Goal: Task Accomplishment & Management: Complete application form

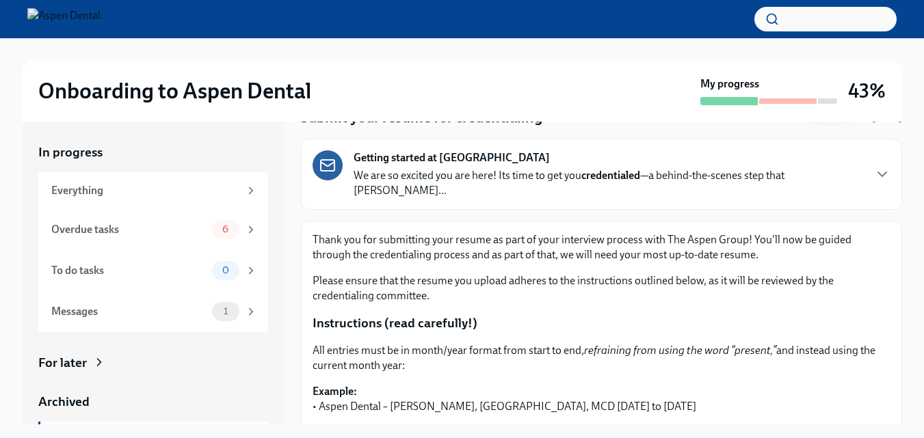
scroll to position [66, 0]
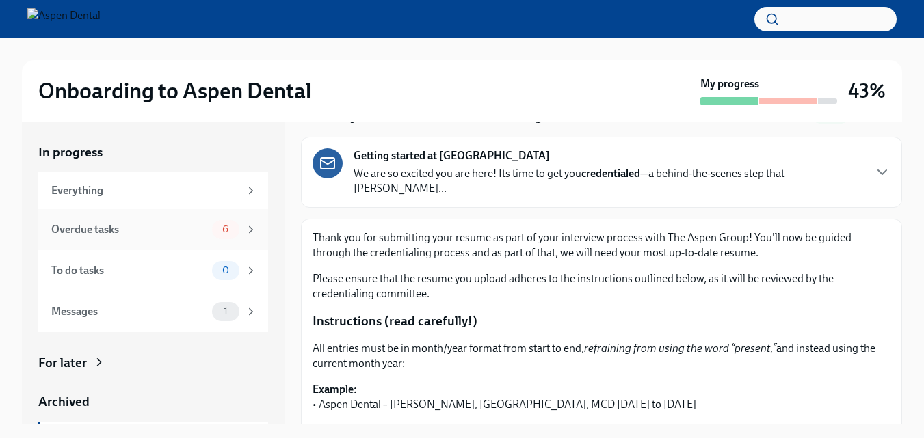
click at [191, 231] on div "Overdue tasks" at bounding box center [128, 229] width 155 height 15
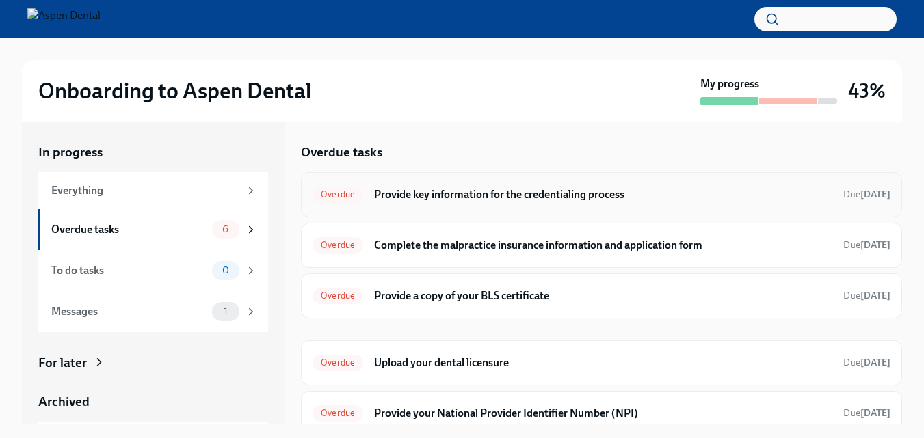
click at [457, 200] on h6 "Provide key information for the credentialing process" at bounding box center [603, 194] width 458 height 15
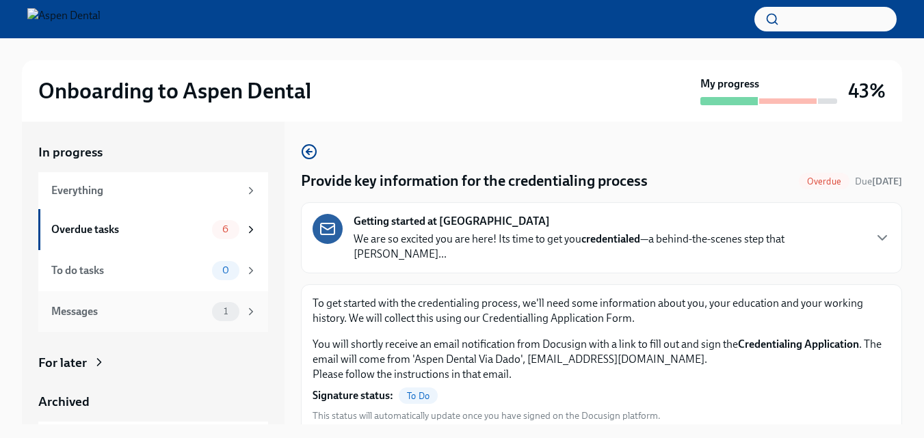
click at [102, 322] on div "Messages 1" at bounding box center [153, 311] width 230 height 41
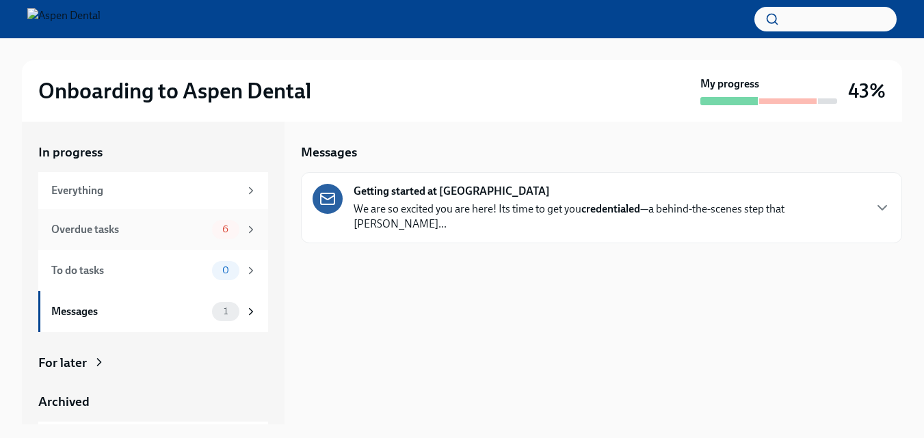
click at [149, 229] on div "Overdue tasks" at bounding box center [128, 229] width 155 height 15
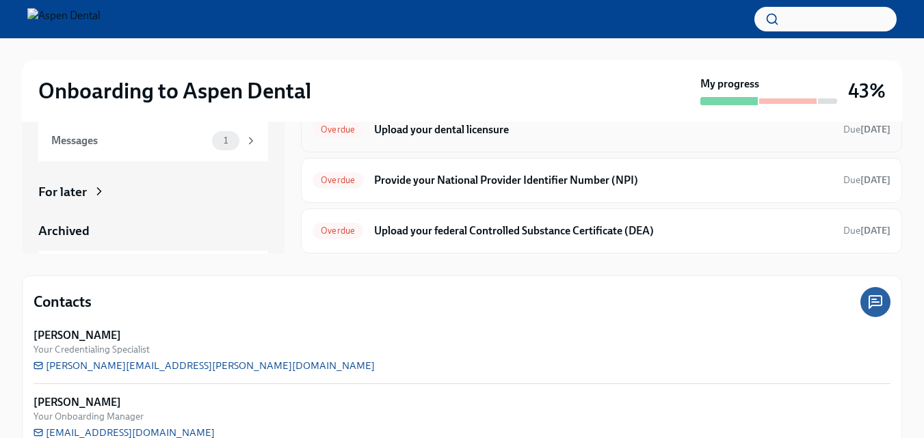
scroll to position [200, 0]
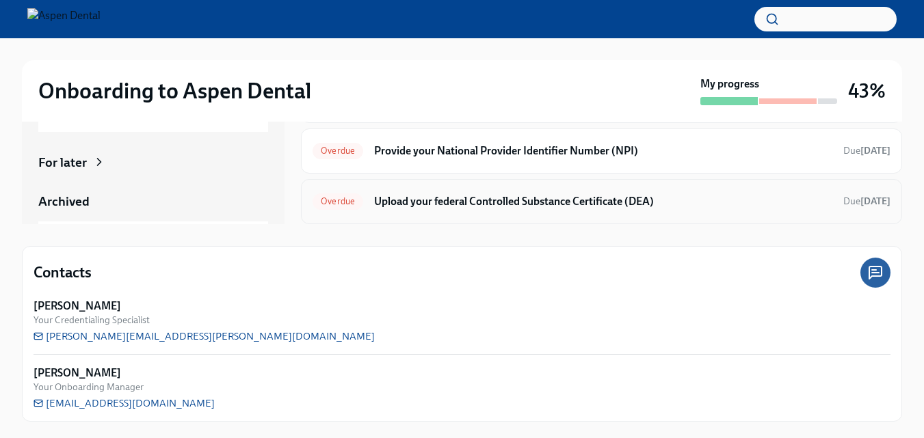
click at [566, 200] on h6 "Upload your federal Controlled Substance Certificate (DEA)" at bounding box center [603, 201] width 458 height 15
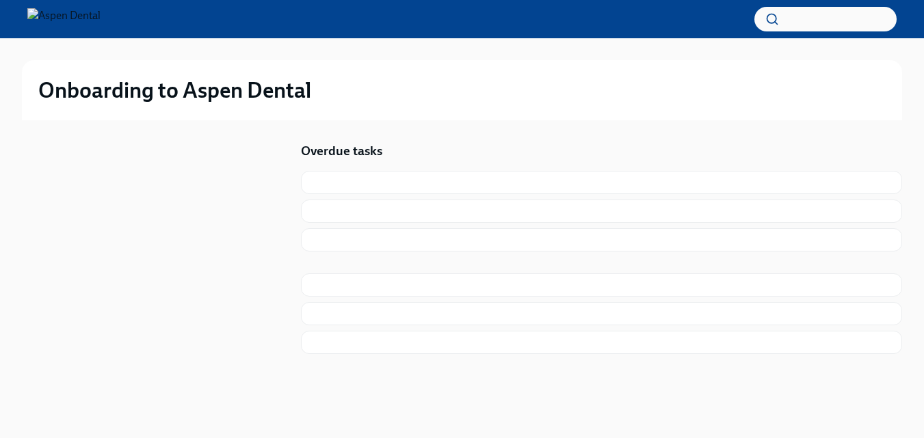
scroll to position [1, 0]
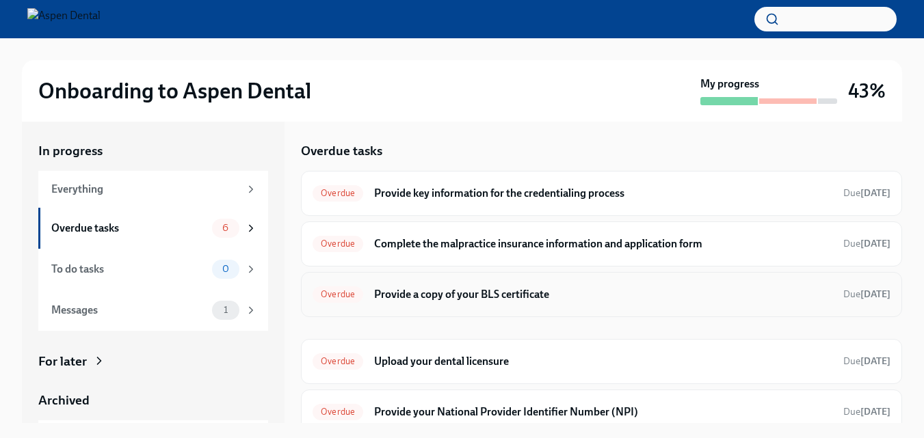
click at [498, 297] on h6 "Provide a copy of your BLS certificate" at bounding box center [603, 294] width 458 height 15
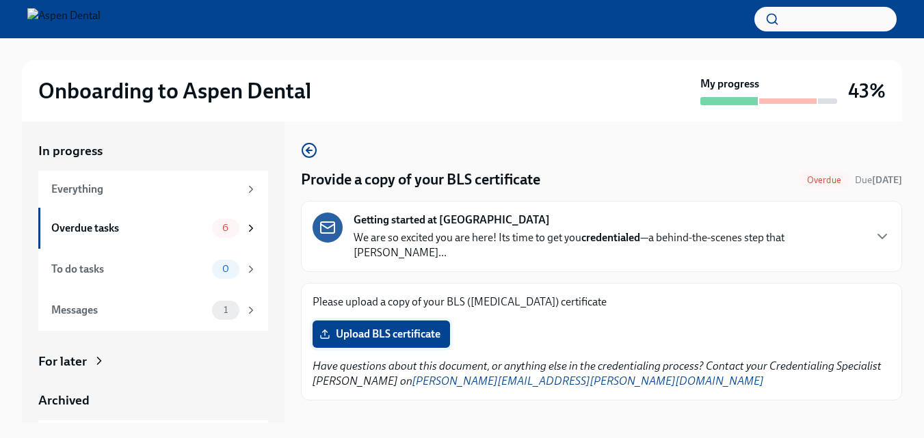
click at [423, 327] on span "Upload BLS certificate" at bounding box center [381, 334] width 118 height 14
click at [0, 0] on input "Upload BLS certificate" at bounding box center [0, 0] width 0 height 0
click at [406, 327] on span "Upload BLS certificate" at bounding box center [381, 334] width 118 height 14
click at [0, 0] on input "Upload BLS certificate" at bounding box center [0, 0] width 0 height 0
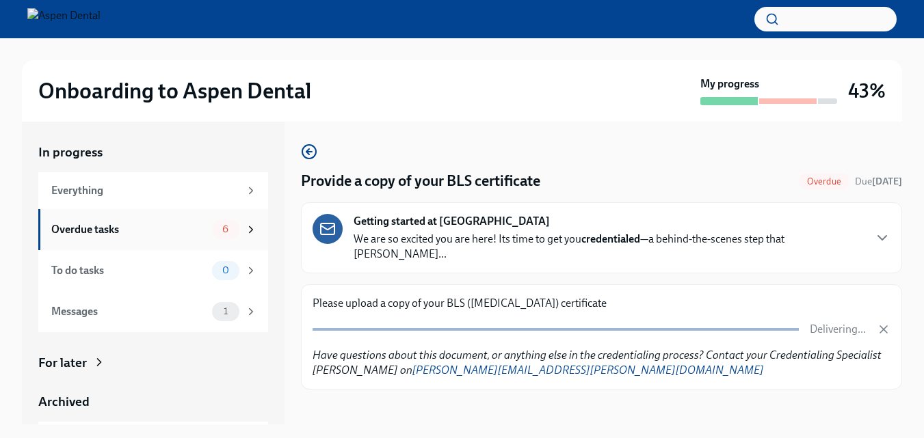
click at [165, 230] on div "Overdue tasks" at bounding box center [128, 229] width 155 height 15
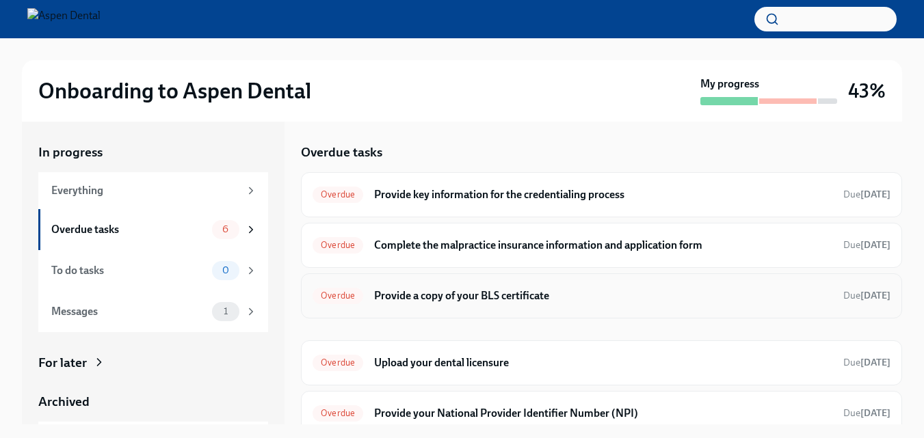
scroll to position [62, 0]
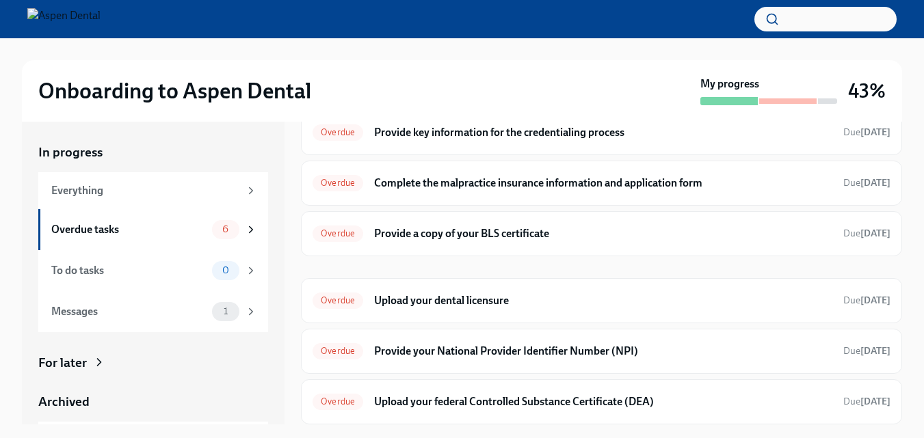
click at [541, 256] on div "Overdue Provide key information for the credentialing process Due Apr 27th Over…" at bounding box center [601, 267] width 601 height 314
click at [541, 239] on h6 "Provide a copy of your BLS certificate" at bounding box center [603, 233] width 458 height 15
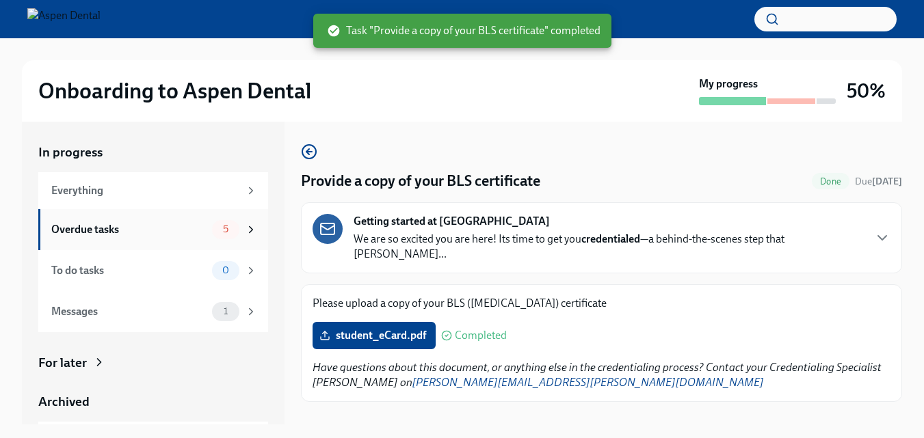
click at [138, 231] on div "Overdue tasks" at bounding box center [128, 229] width 155 height 15
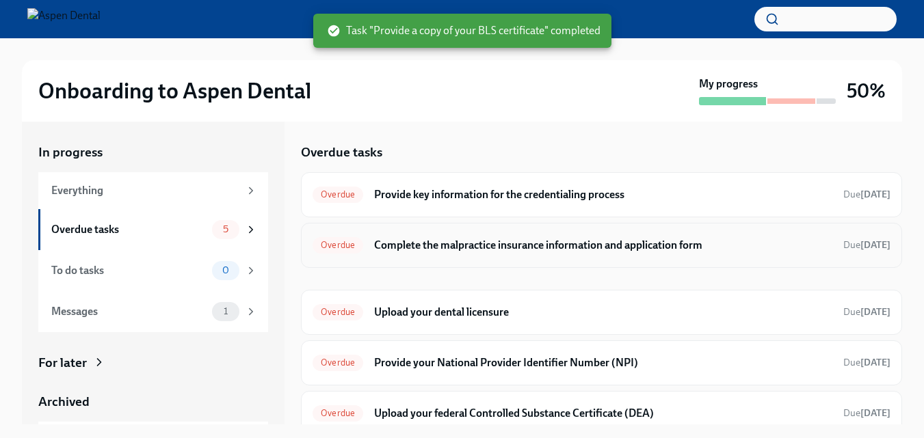
click at [498, 237] on div "Overdue Complete the malpractice insurance information and application form Due…" at bounding box center [601, 245] width 578 height 22
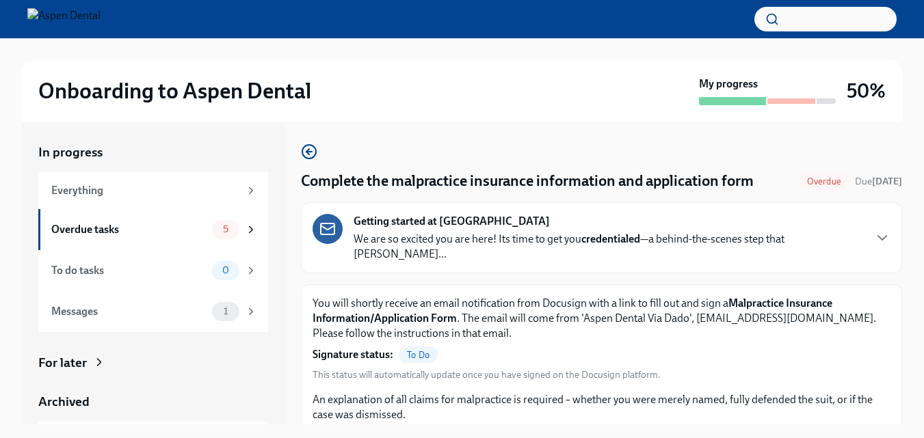
scroll to position [79, 0]
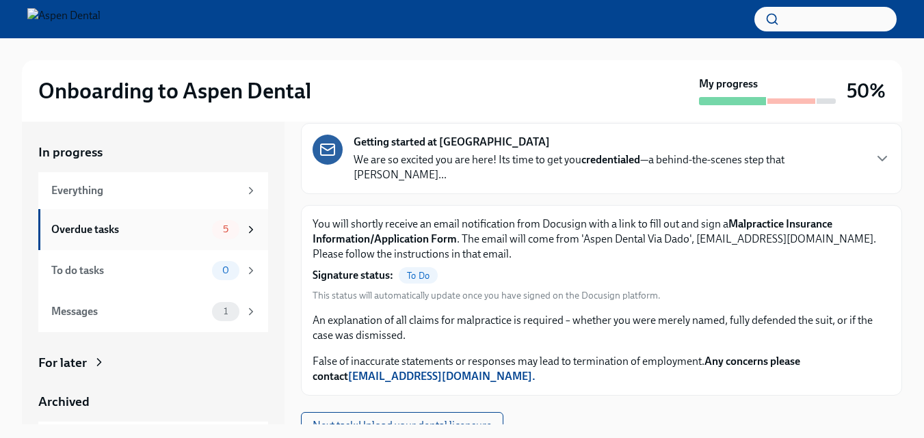
click at [138, 237] on div "Overdue tasks 5" at bounding box center [154, 229] width 206 height 19
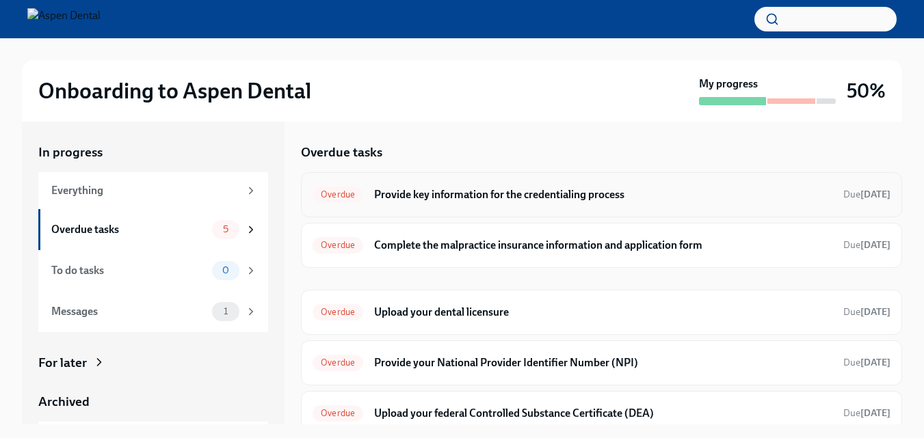
click at [589, 197] on h6 "Provide key information for the credentialing process" at bounding box center [603, 194] width 458 height 15
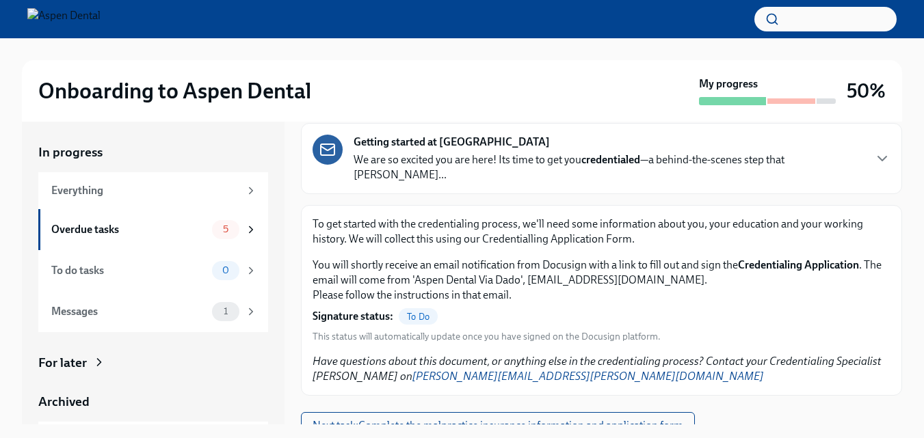
scroll to position [25, 0]
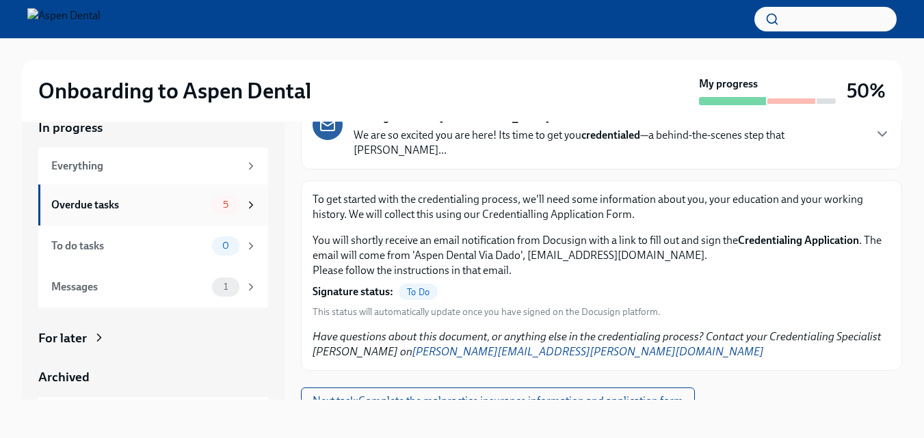
click at [152, 200] on div "Overdue tasks" at bounding box center [128, 205] width 155 height 15
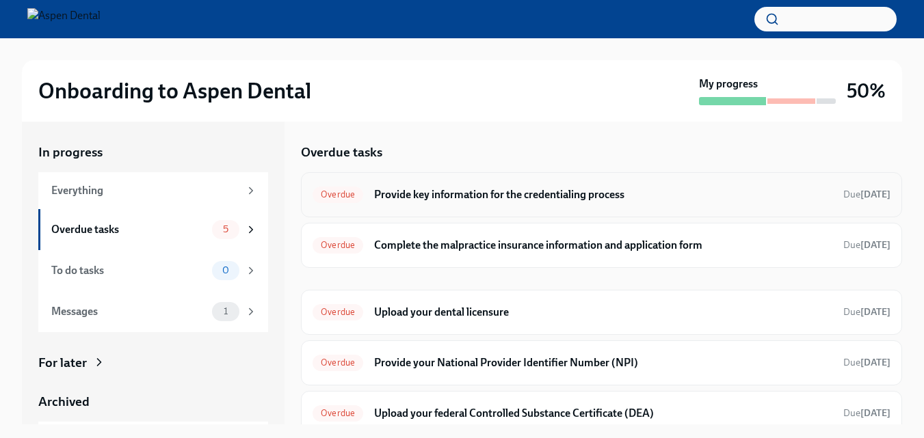
click at [525, 200] on h6 "Provide key information for the credentialing process" at bounding box center [603, 194] width 458 height 15
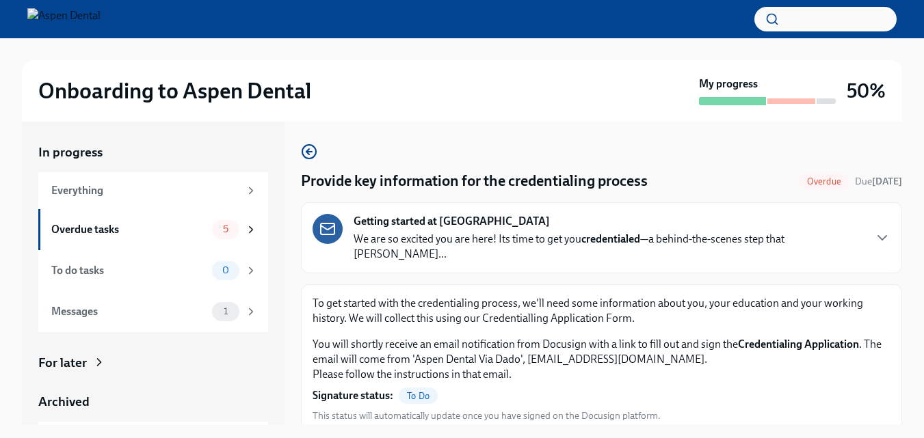
scroll to position [79, 0]
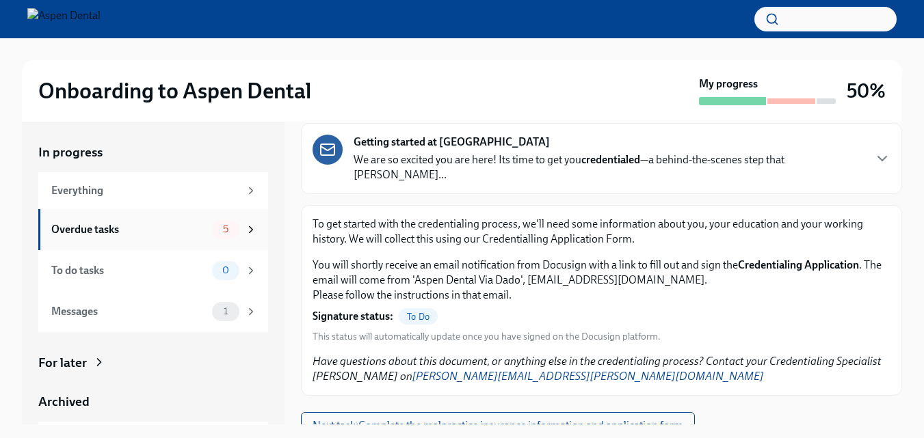
click at [144, 230] on div "Overdue tasks" at bounding box center [128, 229] width 155 height 15
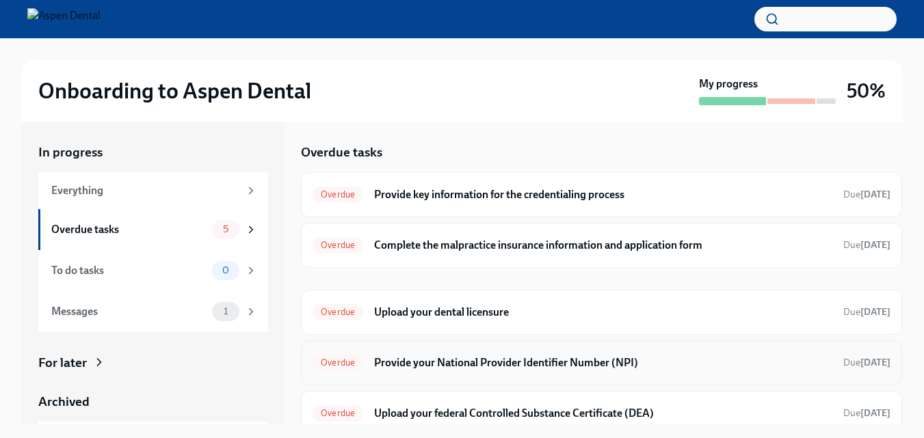
scroll to position [12, 0]
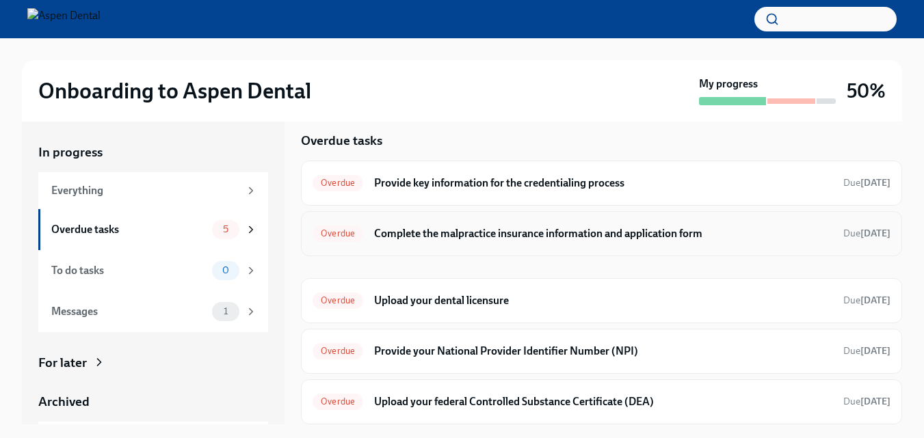
click at [503, 232] on h6 "Complete the malpractice insurance information and application form" at bounding box center [603, 233] width 458 height 15
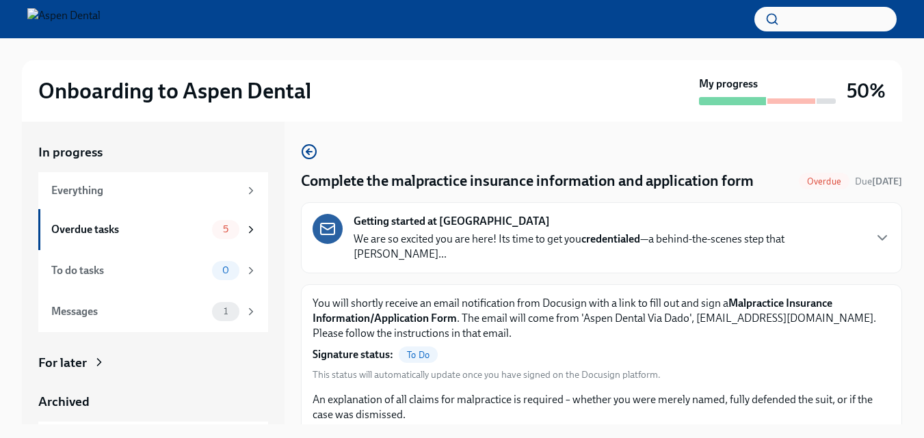
click at [417, 226] on strong "Getting started at [GEOGRAPHIC_DATA]" at bounding box center [451, 221] width 196 height 15
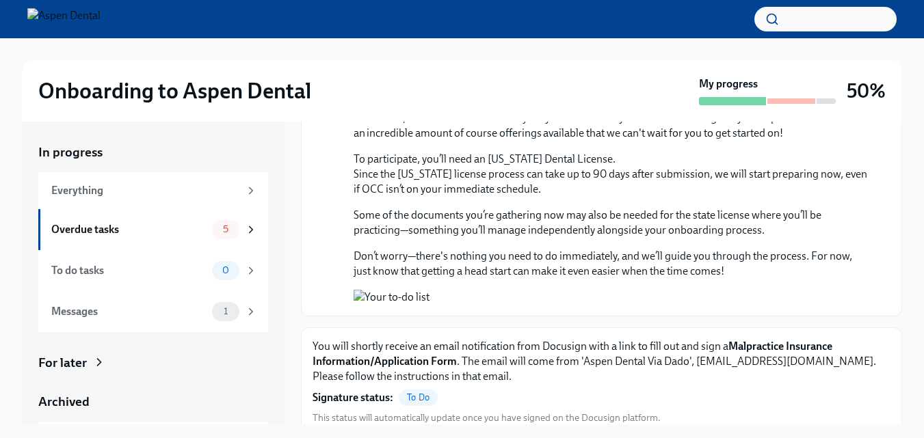
scroll to position [775, 0]
click at [122, 244] on div "Overdue tasks 5" at bounding box center [153, 229] width 230 height 41
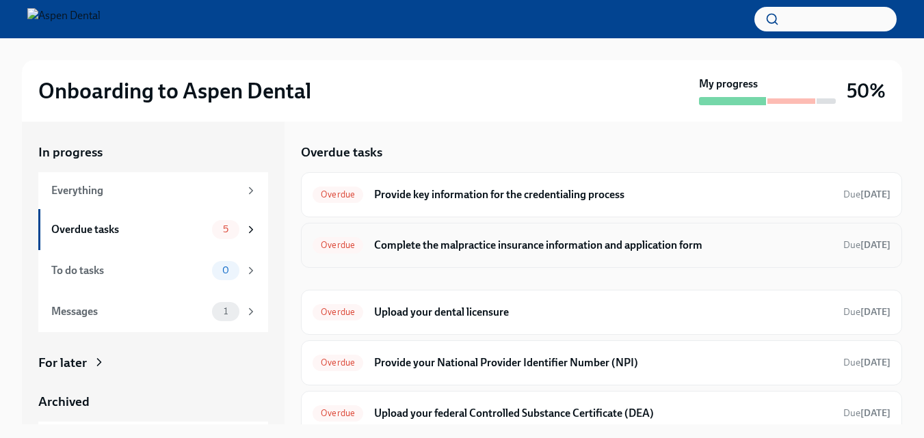
click at [429, 249] on h6 "Complete the malpractice insurance information and application form" at bounding box center [603, 245] width 458 height 15
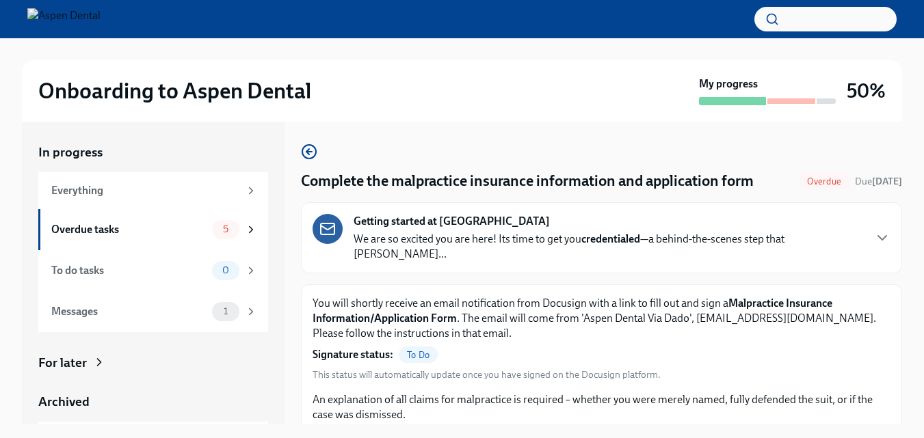
scroll to position [79, 0]
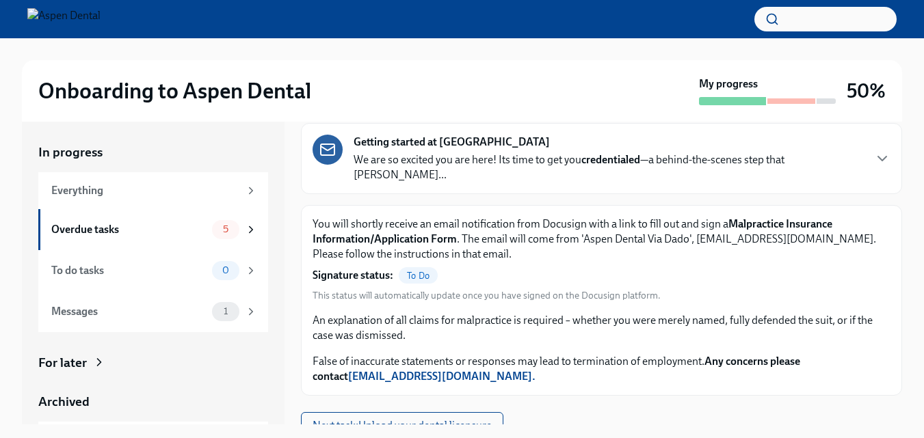
click at [429, 222] on strong "Malpractice Insurance Information/Application Form" at bounding box center [572, 231] width 520 height 28
click at [128, 214] on div "Overdue tasks 5" at bounding box center [153, 229] width 230 height 41
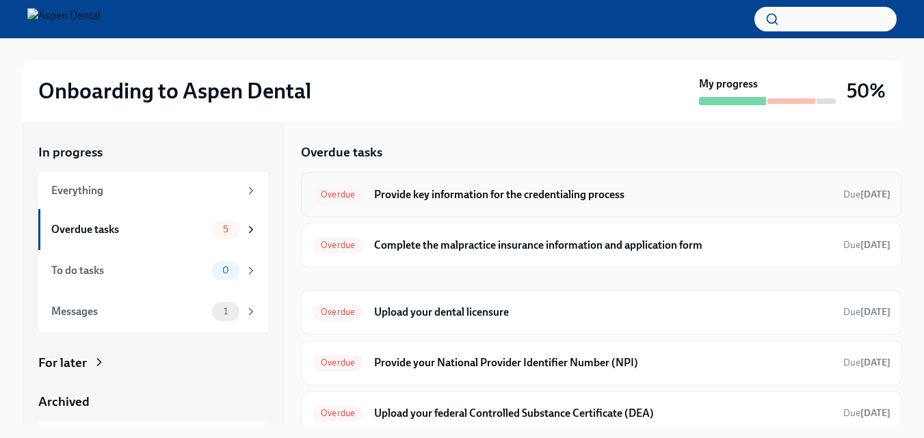
click at [482, 187] on h6 "Provide key information for the credentialing process" at bounding box center [603, 194] width 458 height 15
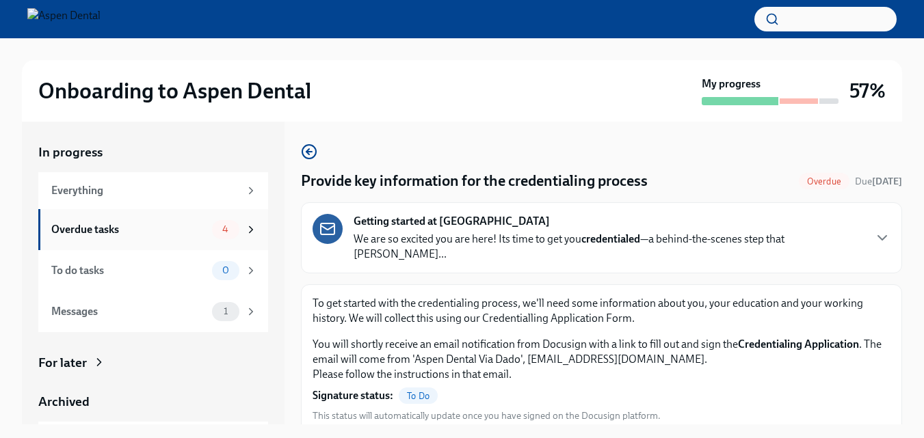
click at [187, 225] on div "Overdue tasks" at bounding box center [128, 229] width 155 height 15
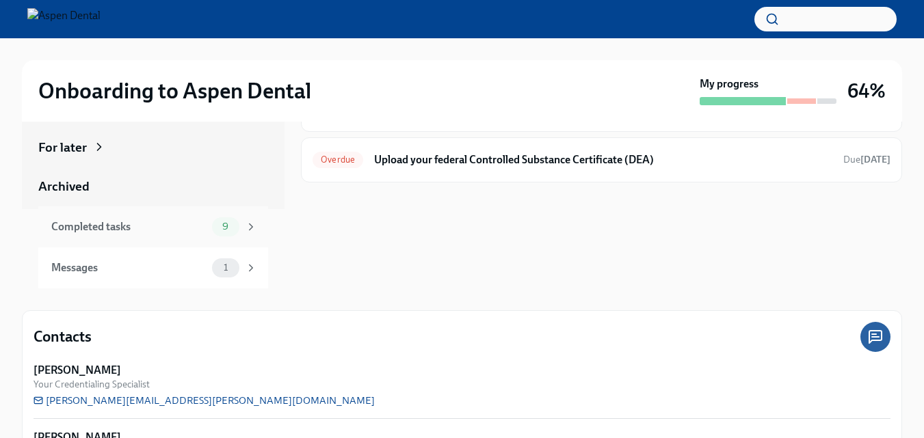
scroll to position [137, 0]
click at [176, 232] on div "Completed tasks" at bounding box center [128, 226] width 155 height 15
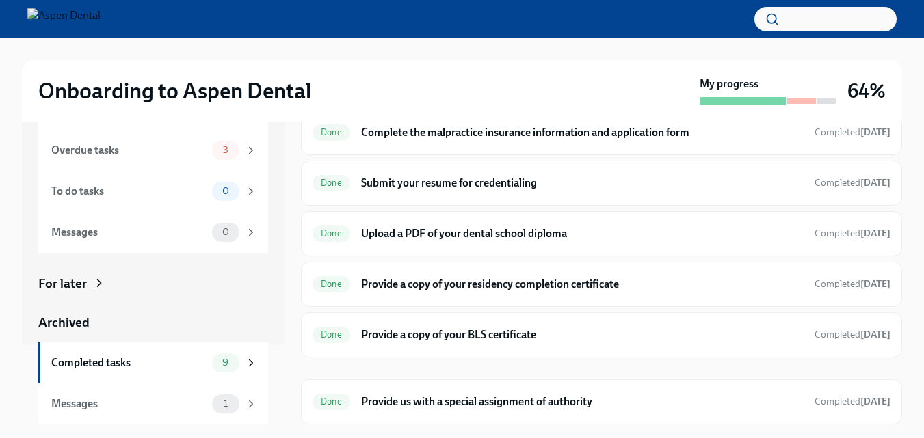
scroll to position [200, 0]
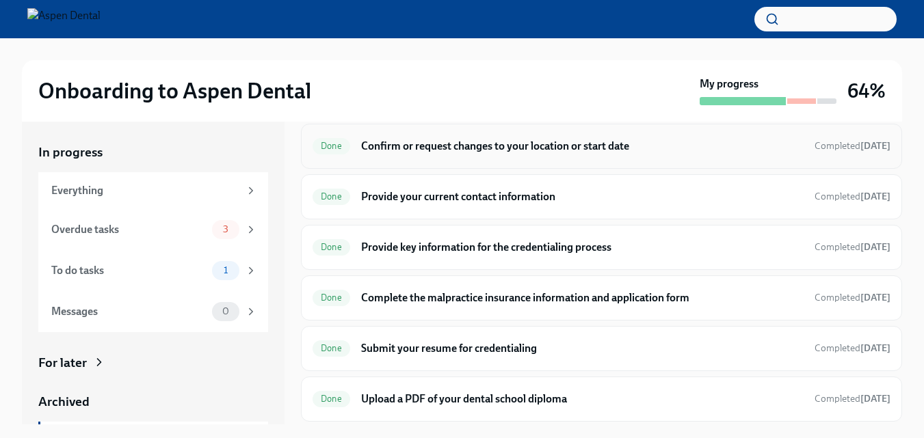
scroll to position [214, 0]
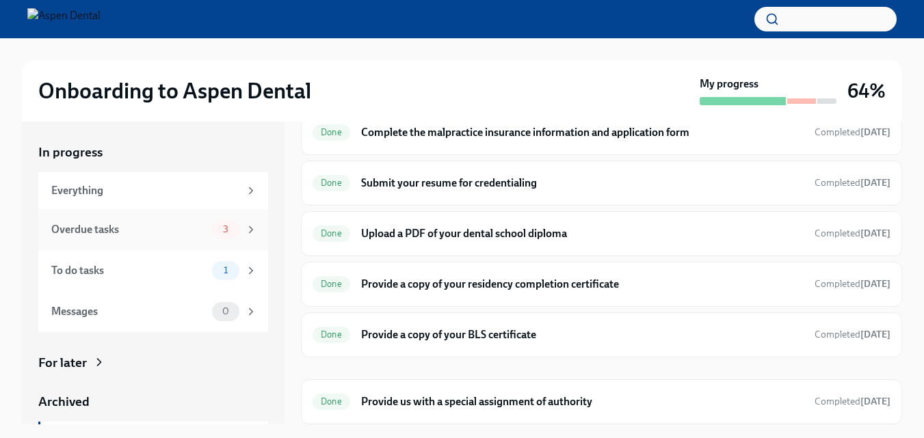
click at [146, 228] on div "Overdue tasks" at bounding box center [128, 229] width 155 height 15
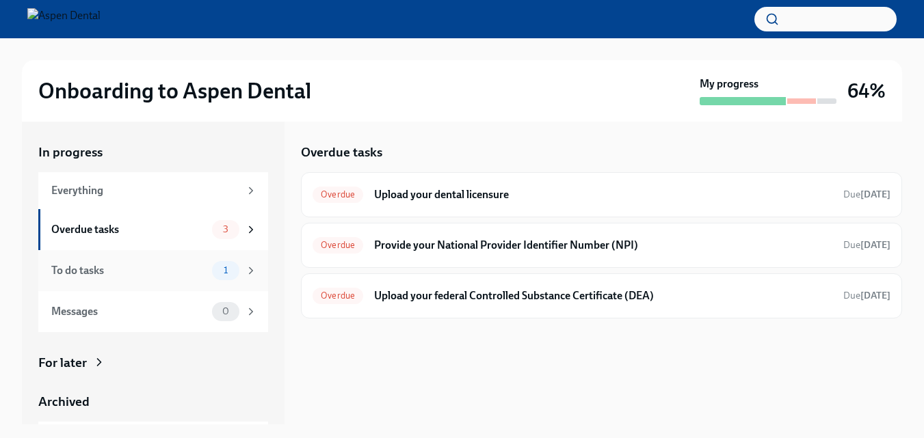
click at [127, 274] on div "To do tasks" at bounding box center [128, 270] width 155 height 15
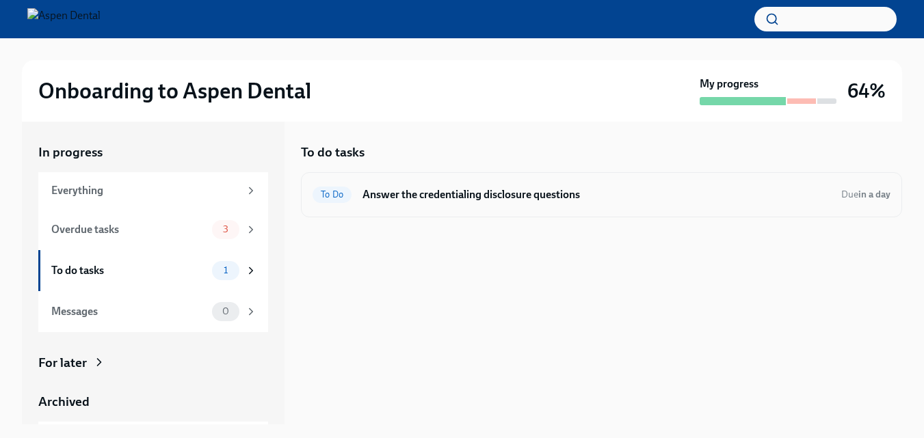
click at [490, 187] on h6 "Answer the credentialing disclosure questions" at bounding box center [596, 194] width 468 height 15
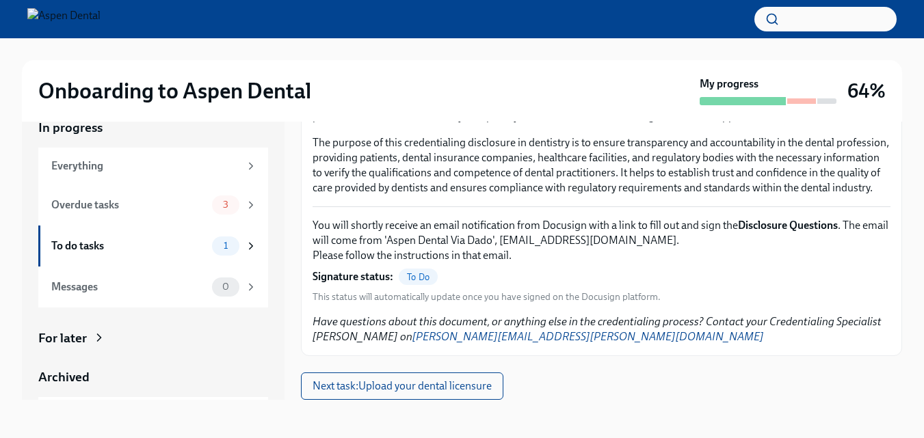
scroll to position [24, 0]
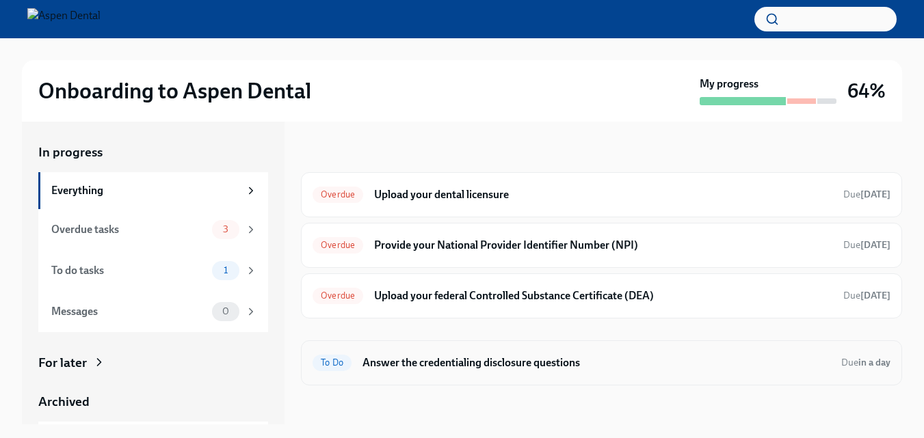
click at [479, 375] on div "To Do Answer the credentialing disclosure questions Due in a day" at bounding box center [601, 362] width 601 height 45
click at [479, 365] on h6 "Answer the credentialing disclosure questions" at bounding box center [596, 363] width 468 height 15
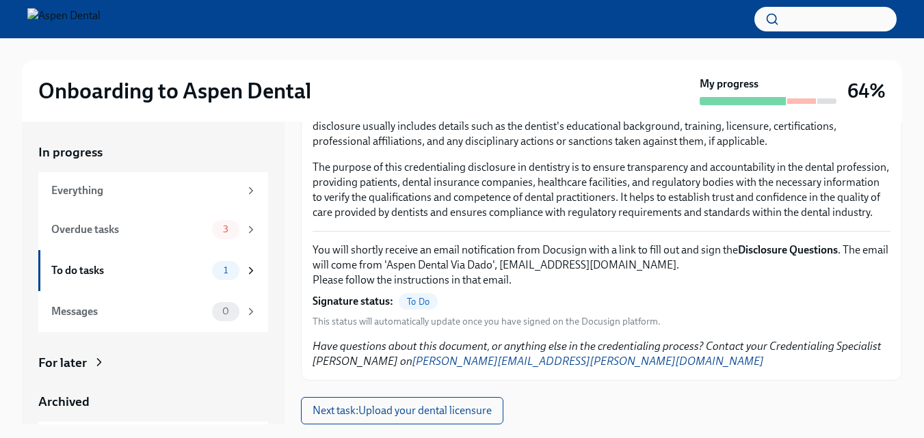
scroll to position [25, 0]
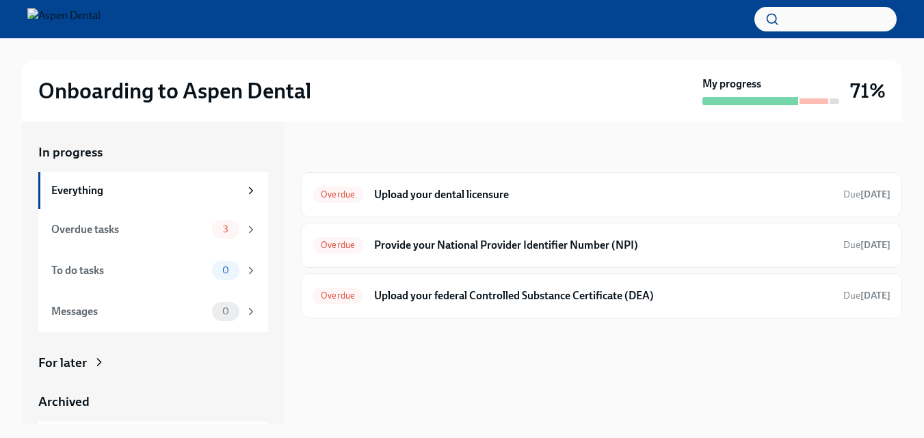
scroll to position [79, 0]
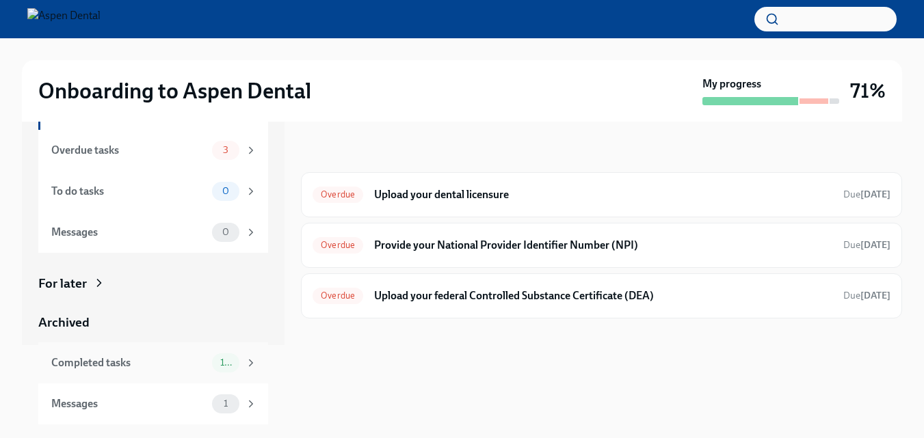
click at [116, 364] on div "Completed tasks" at bounding box center [128, 363] width 155 height 15
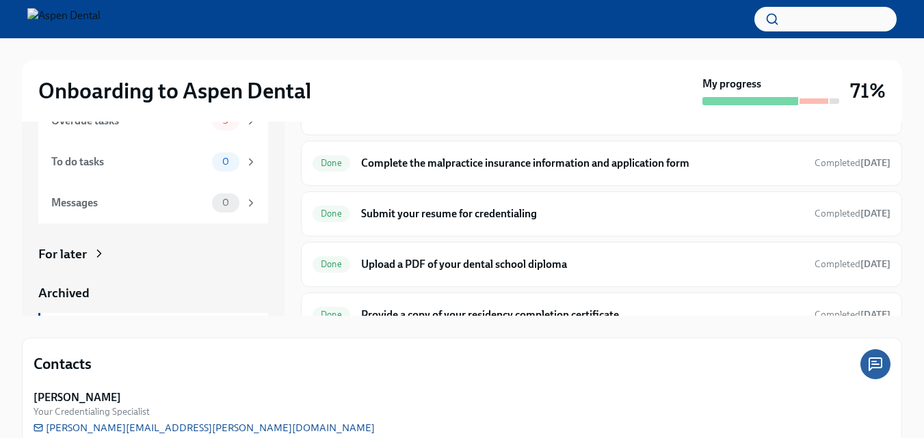
scroll to position [74, 0]
click at [614, 209] on h6 "Submit your resume for credentialing" at bounding box center [582, 214] width 442 height 15
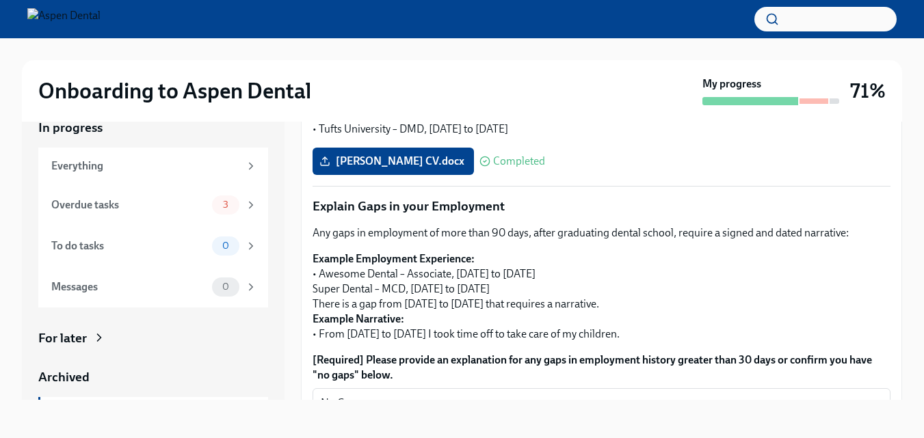
scroll to position [278, 0]
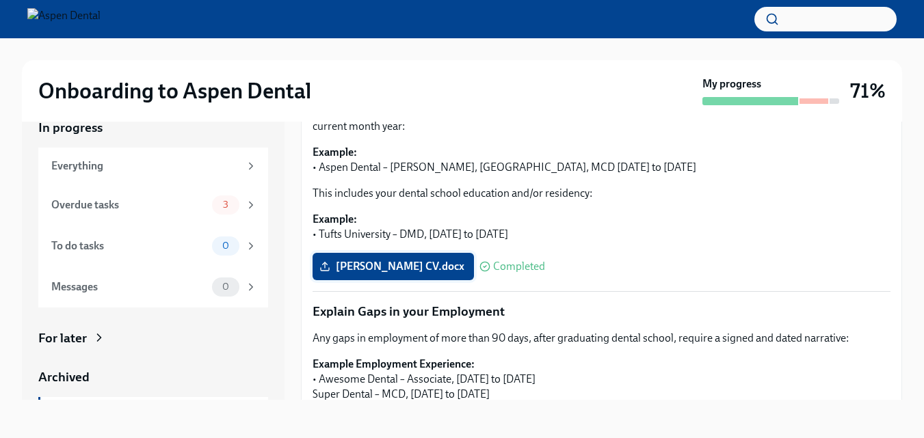
click at [377, 253] on label "[PERSON_NAME] CV.docx" at bounding box center [392, 266] width 161 height 27
click at [0, 0] on input "[PERSON_NAME] CV.docx" at bounding box center [0, 0] width 0 height 0
click at [420, 260] on span "[PERSON_NAME] - Resume.docx" at bounding box center [408, 267] width 173 height 14
click at [0, 0] on input "[PERSON_NAME] - Resume.docx" at bounding box center [0, 0] width 0 height 0
click at [424, 260] on span "[PERSON_NAME] - Resume.docx" at bounding box center [408, 267] width 173 height 14
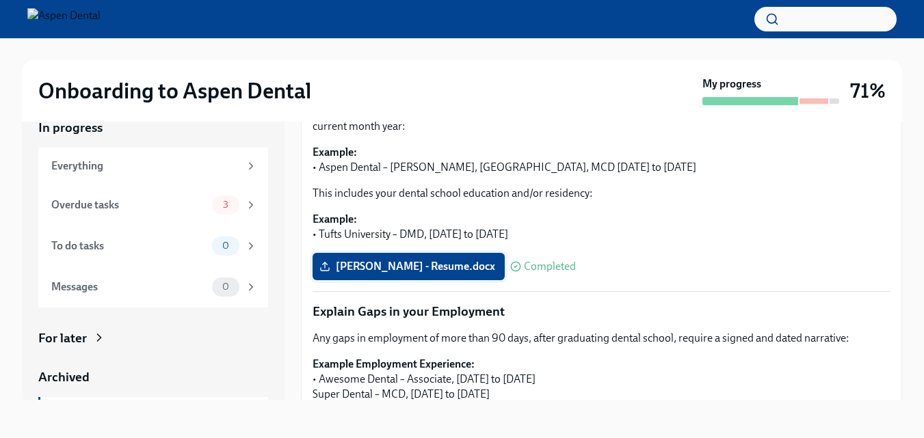
click at [0, 0] on input "[PERSON_NAME] - Resume.docx" at bounding box center [0, 0] width 0 height 0
click at [455, 258] on label "[PERSON_NAME] - Resume (1).docx" at bounding box center [415, 266] width 207 height 27
click at [0, 0] on input "[PERSON_NAME] - Resume (1).docx" at bounding box center [0, 0] width 0 height 0
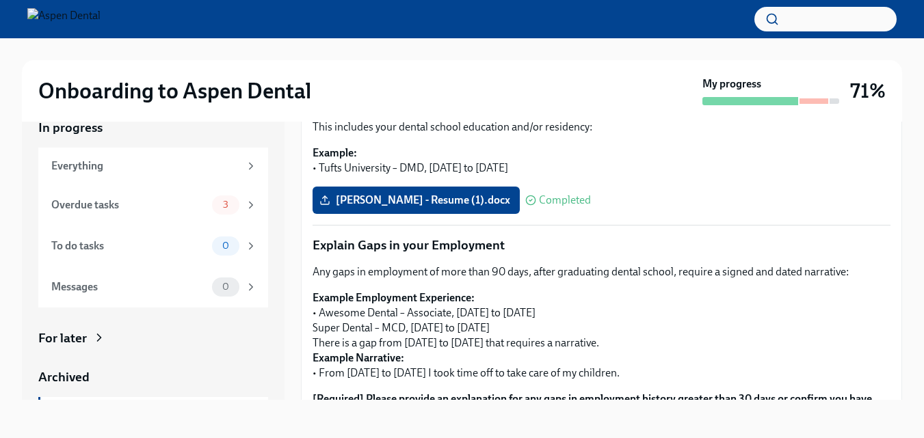
scroll to position [427, 0]
